Goal: Task Accomplishment & Management: Use online tool/utility

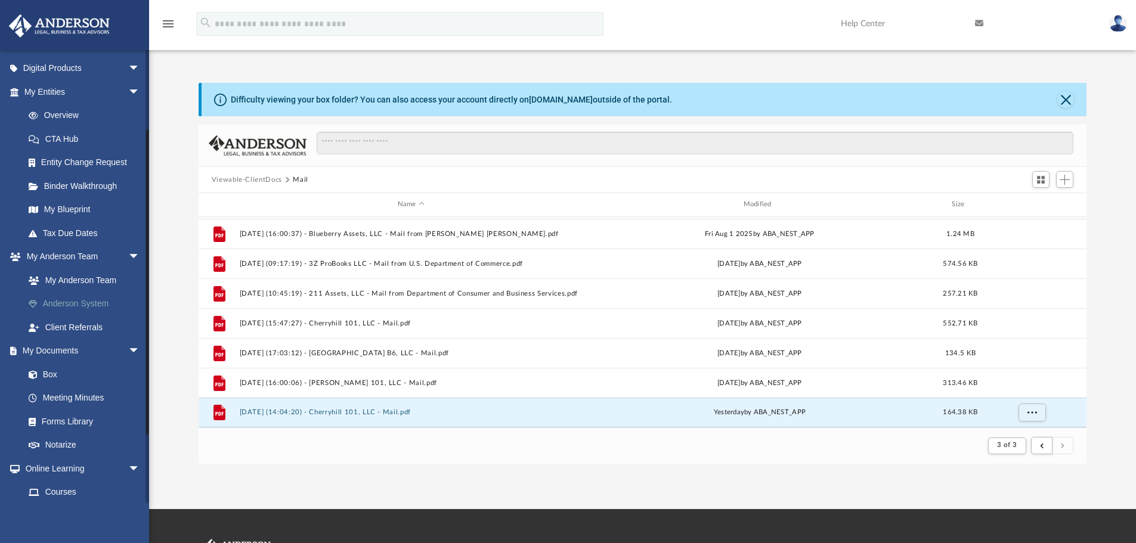
scroll to position [119, 0]
click at [73, 397] on link "Meeting Minutes" at bounding box center [87, 394] width 141 height 24
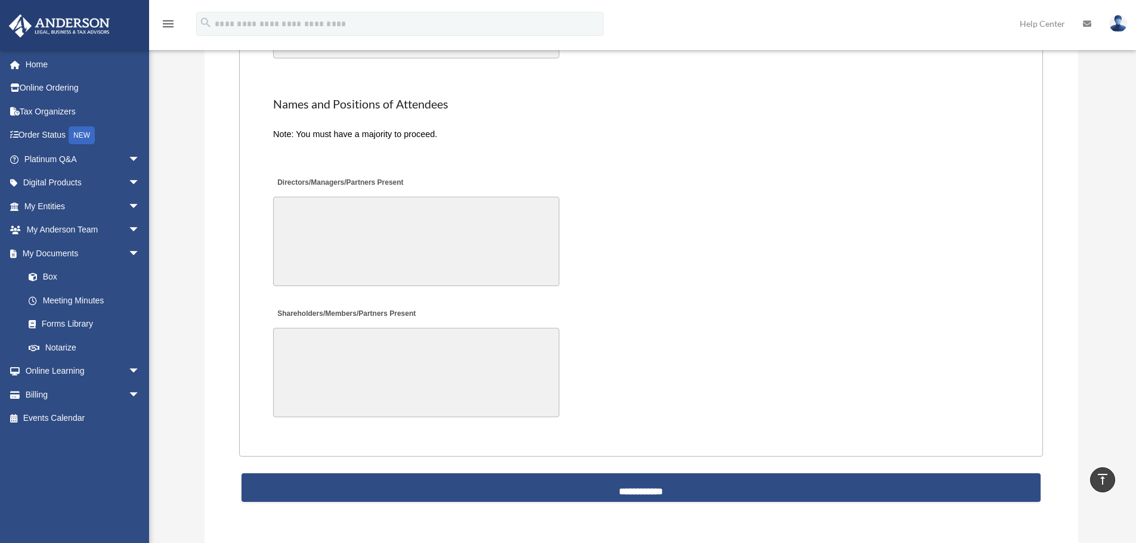
scroll to position [2386, 0]
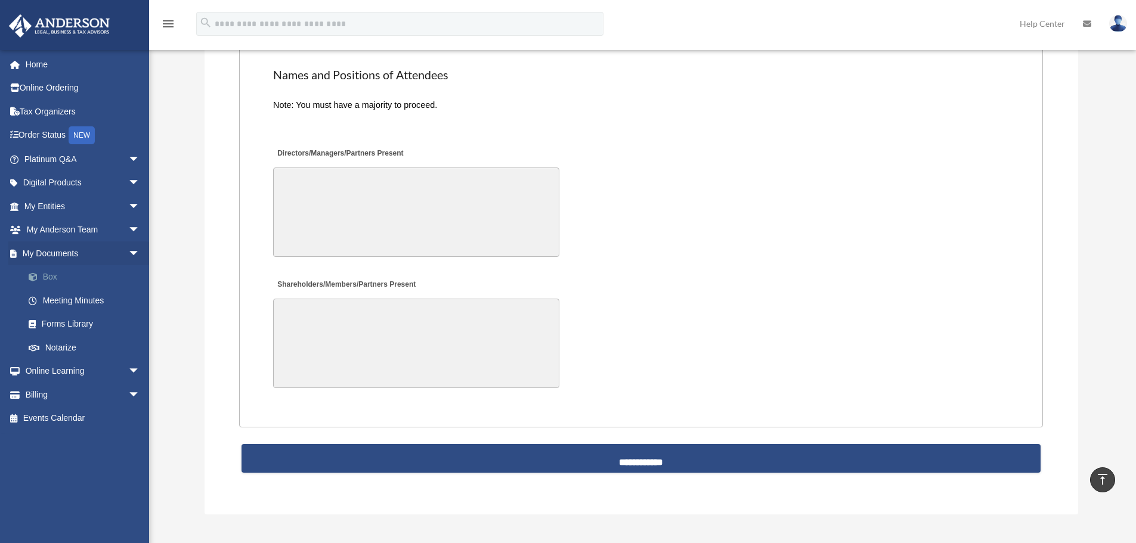
click at [49, 274] on link "Box" at bounding box center [87, 277] width 141 height 24
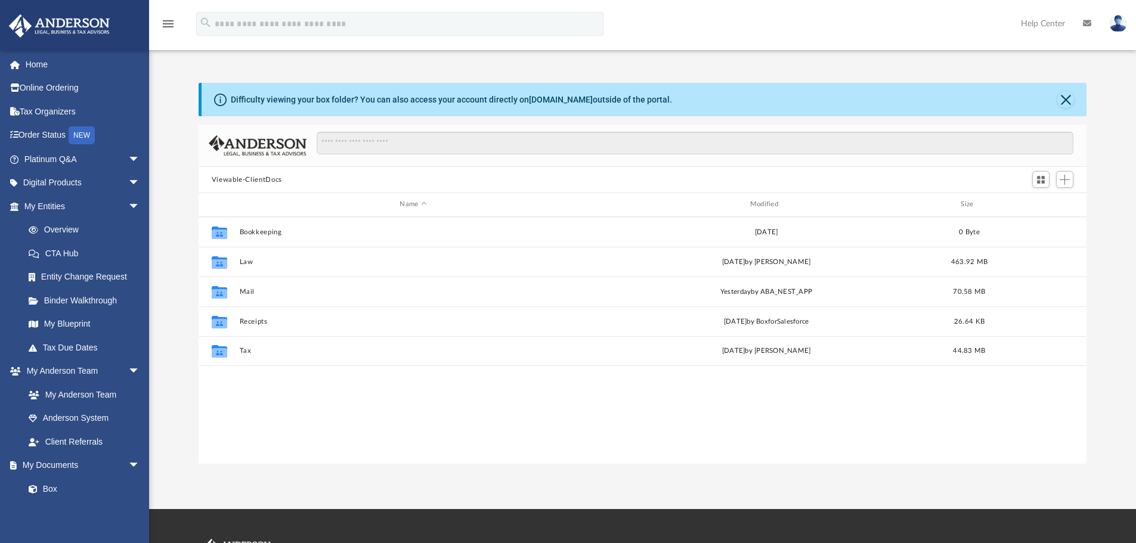
scroll to position [262, 879]
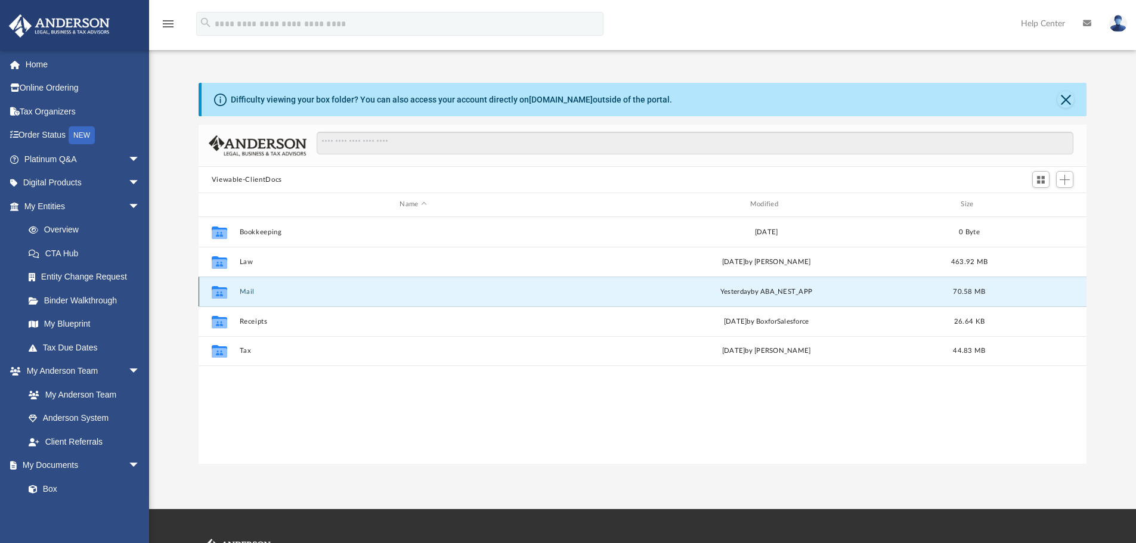
click at [248, 290] on button "Mail" at bounding box center [413, 292] width 348 height 8
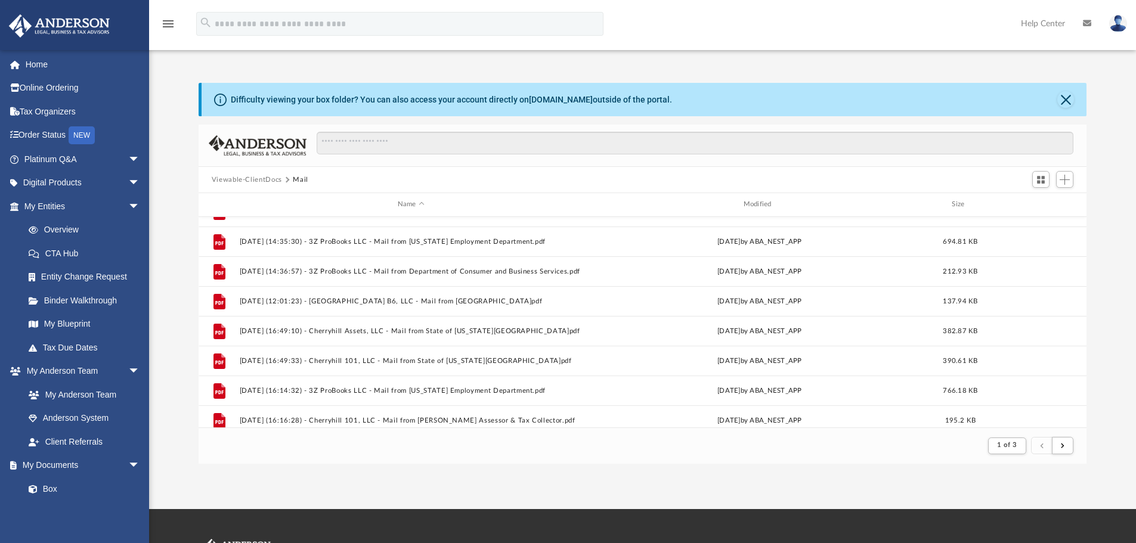
scroll to position [716, 0]
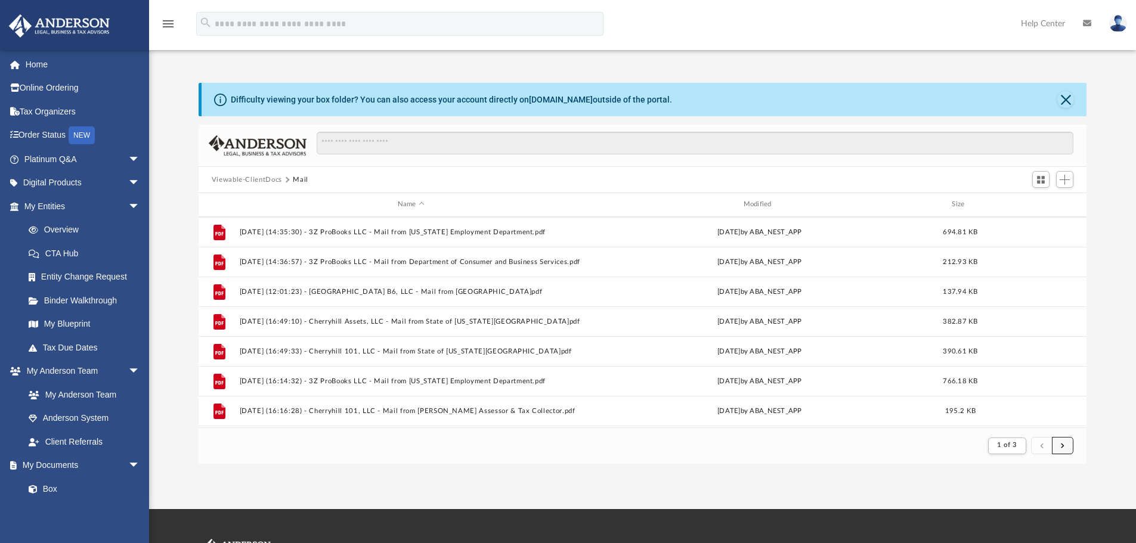
click at [1065, 445] on button "submit" at bounding box center [1062, 445] width 21 height 17
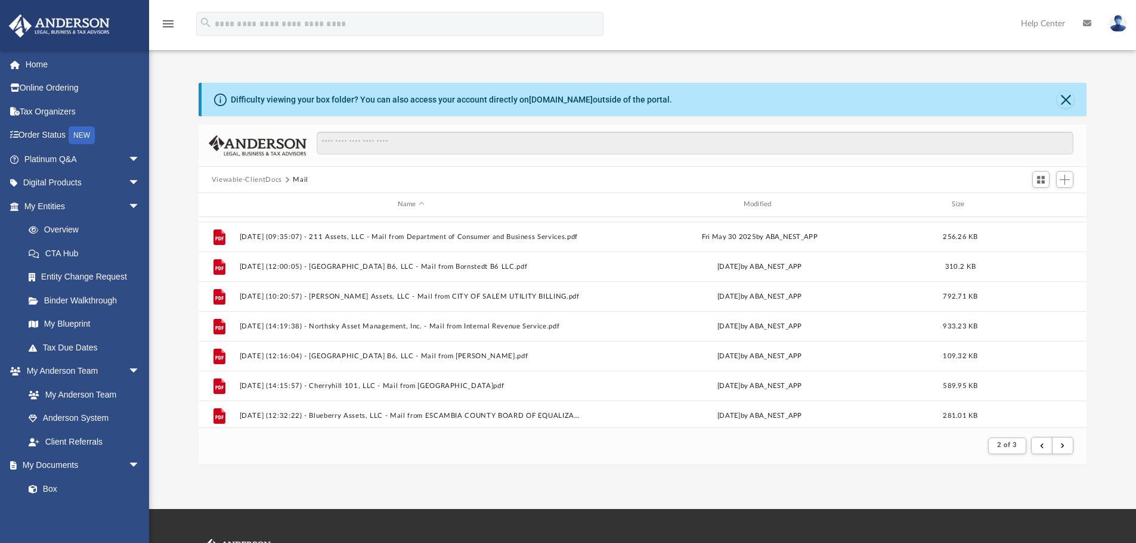
scroll to position [1281, 0]
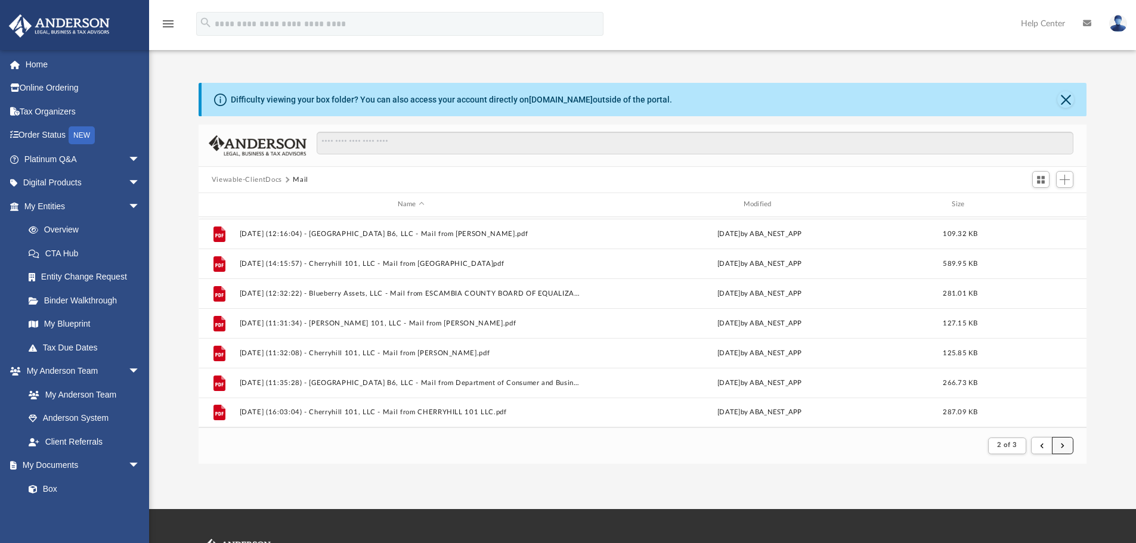
click at [1065, 445] on button "submit" at bounding box center [1062, 445] width 21 height 17
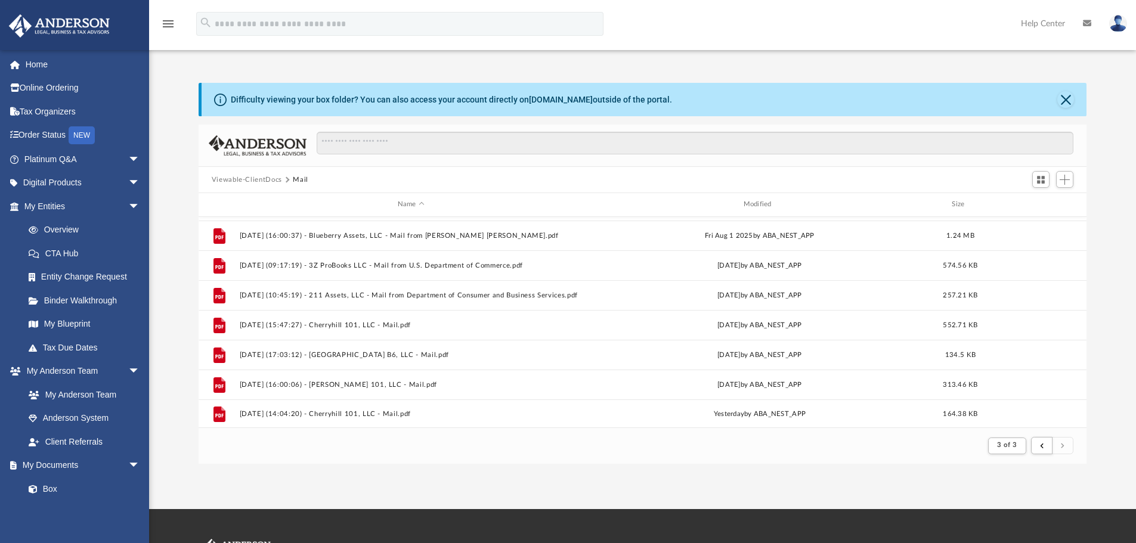
scroll to position [88, 0]
